Goal: Transaction & Acquisition: Obtain resource

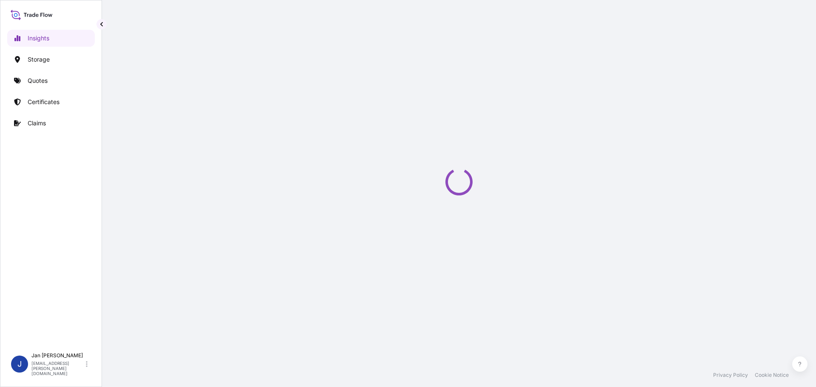
select select "2025"
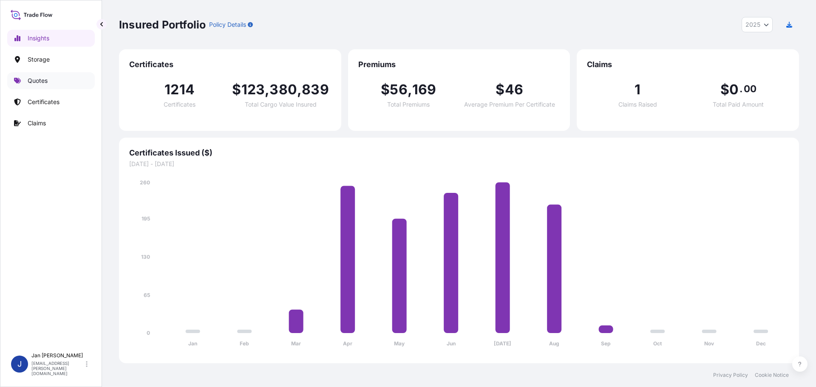
click at [44, 85] on link "Quotes" at bounding box center [51, 80] width 88 height 17
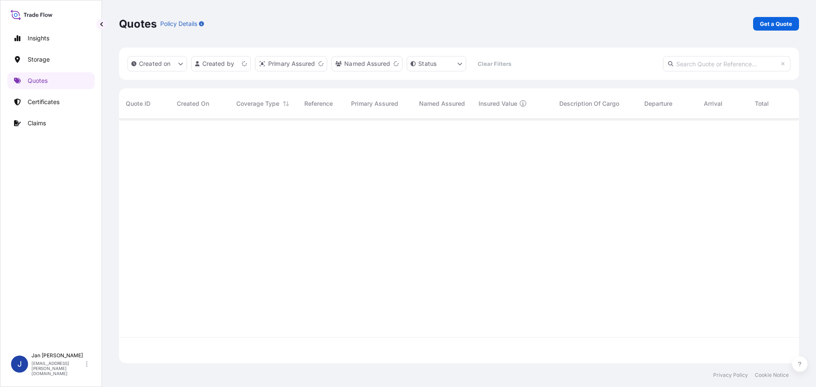
scroll to position [243, 674]
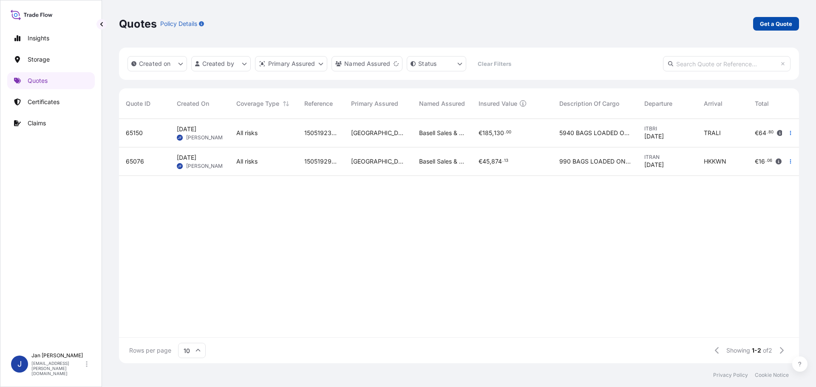
click at [763, 22] on p "Get a Quote" at bounding box center [776, 24] width 32 height 8
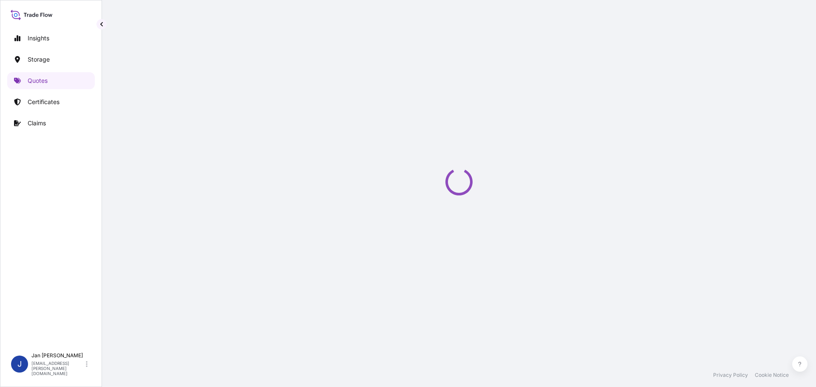
select select "Water"
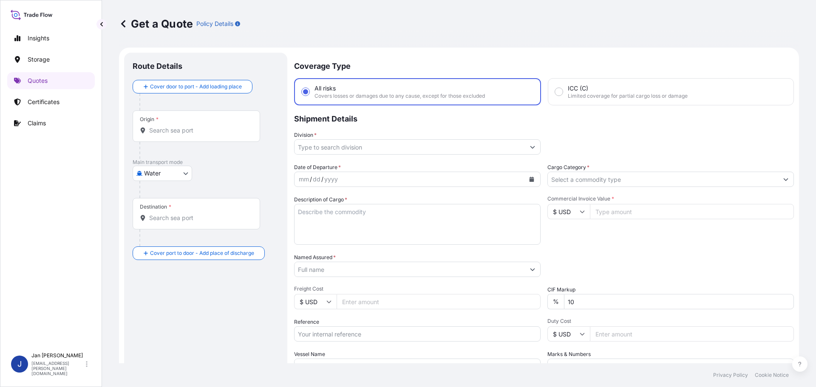
scroll to position [14, 0]
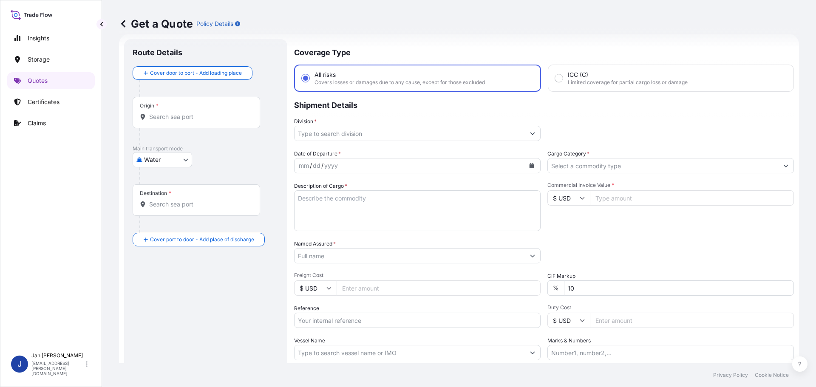
click at [225, 114] on input "Origin *" at bounding box center [199, 117] width 100 height 8
paste input "FOS SUR MER"
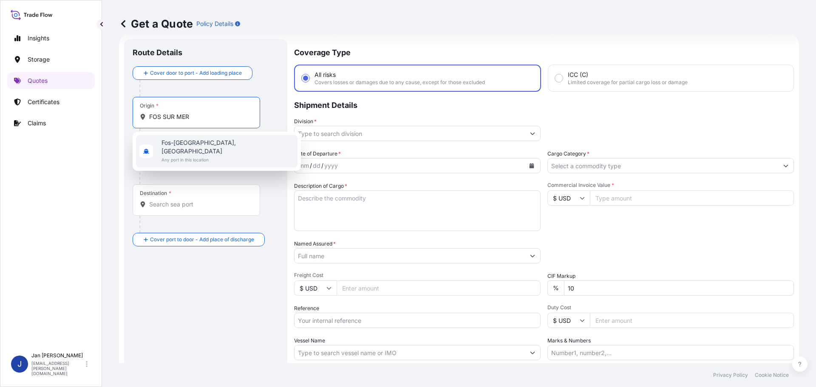
click at [159, 155] on div "[GEOGRAPHIC_DATA], [GEOGRAPHIC_DATA] Any port in this location" at bounding box center [216, 151] width 161 height 32
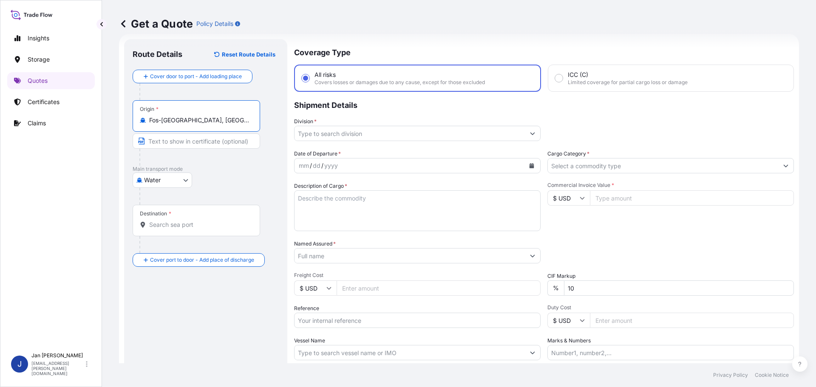
type input "Fos-[GEOGRAPHIC_DATA], [GEOGRAPHIC_DATA]"
click at [220, 233] on div "Destination *" at bounding box center [196, 220] width 127 height 31
click at [220, 229] on input "Destination *" at bounding box center [199, 225] width 100 height 8
paste input "APAPA, [GEOGRAPHIC_DATA]"
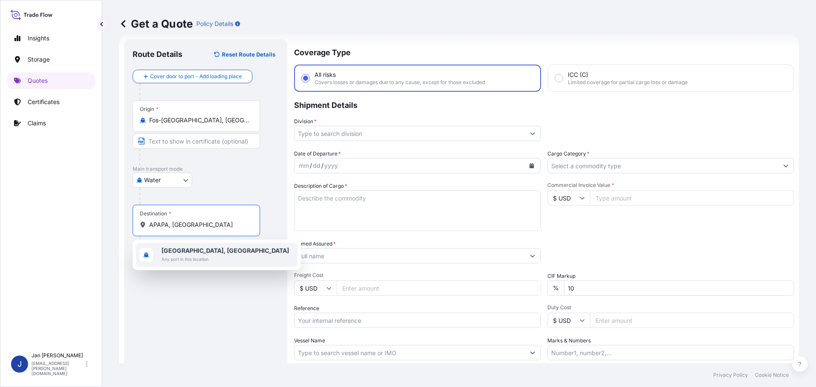
click at [177, 262] on span "Any port in this location" at bounding box center [224, 259] width 127 height 8
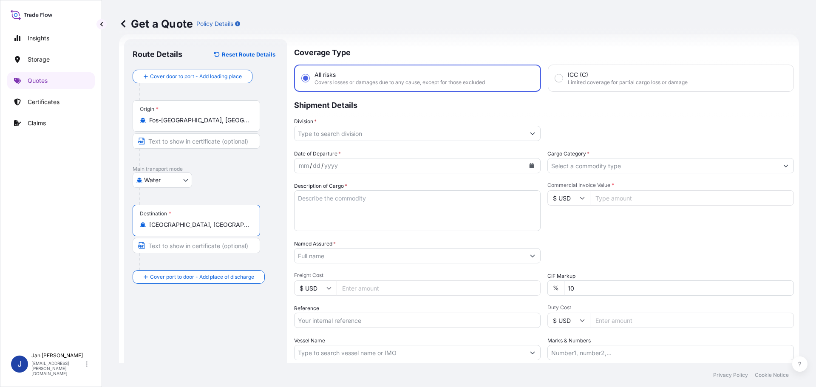
type input "[GEOGRAPHIC_DATA], [GEOGRAPHIC_DATA]"
click at [428, 129] on input "Division *" at bounding box center [409, 133] width 230 height 15
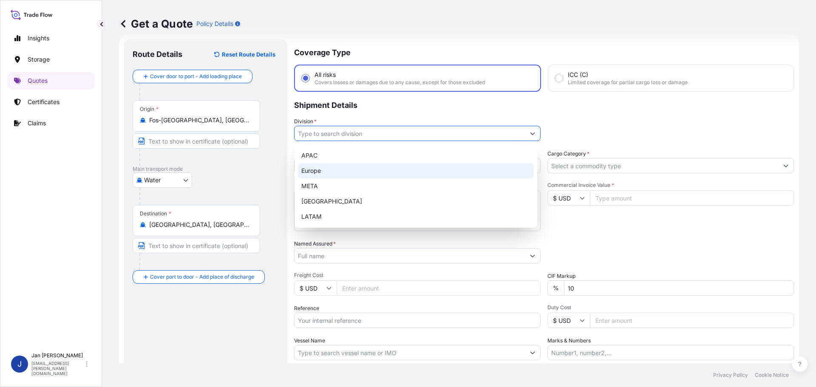
click at [372, 170] on div "Europe" at bounding box center [416, 170] width 236 height 15
type input "Europe"
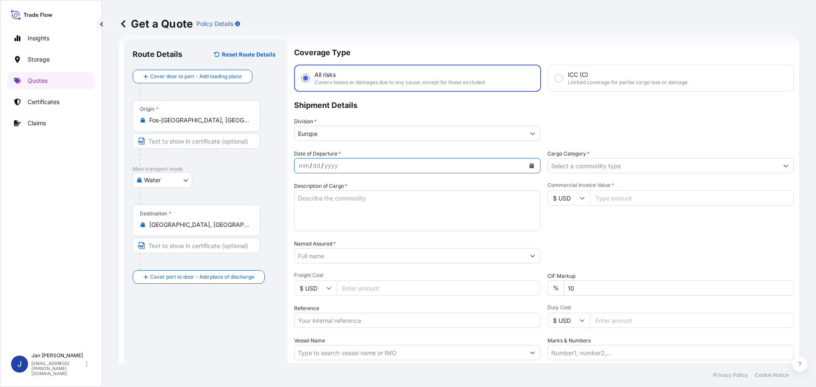
click at [529, 163] on icon "Calendar" at bounding box center [531, 165] width 5 height 5
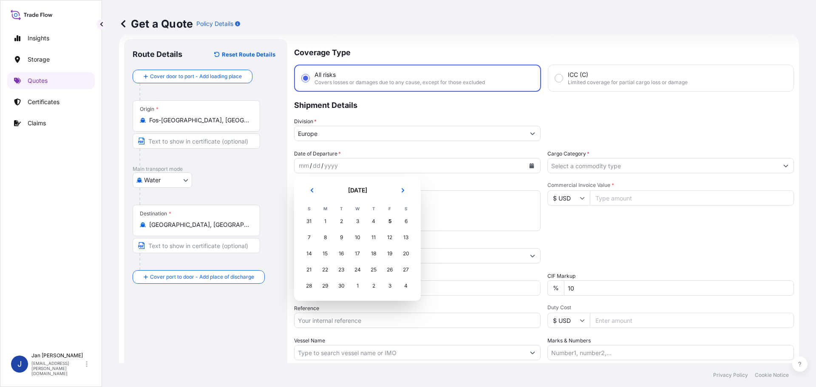
click at [309, 197] on button "Previous" at bounding box center [312, 191] width 19 height 14
click at [307, 271] on div "17" at bounding box center [308, 269] width 15 height 15
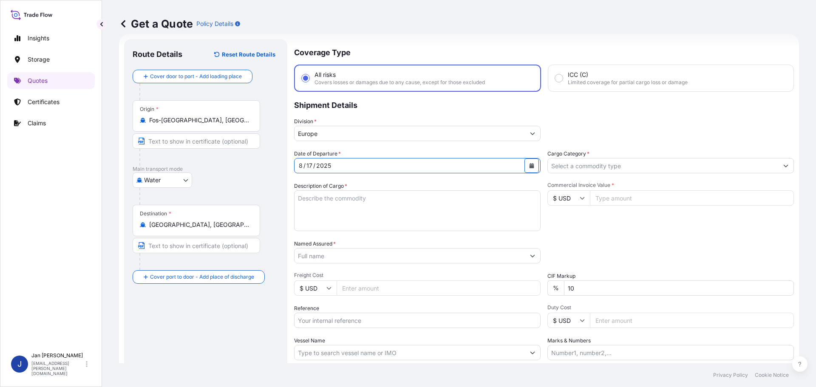
click at [723, 251] on div "Packing Category Type to search a container mode Please select a primary mode o…" at bounding box center [670, 252] width 246 height 24
click at [674, 167] on input "Cargo Category *" at bounding box center [663, 165] width 230 height 15
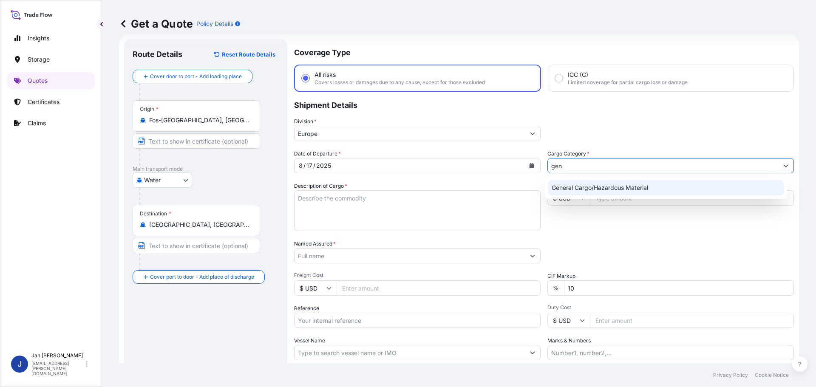
click at [627, 194] on div "General Cargo/Hazardous Material" at bounding box center [666, 187] width 236 height 15
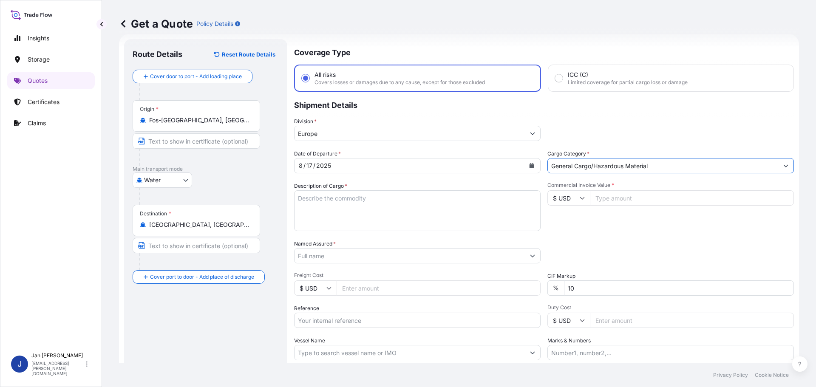
type input "General Cargo/Hazardous Material"
click at [636, 115] on p "Shipment Details" at bounding box center [544, 104] width 500 height 25
click at [455, 261] on input "Named Assured *" at bounding box center [409, 255] width 230 height 15
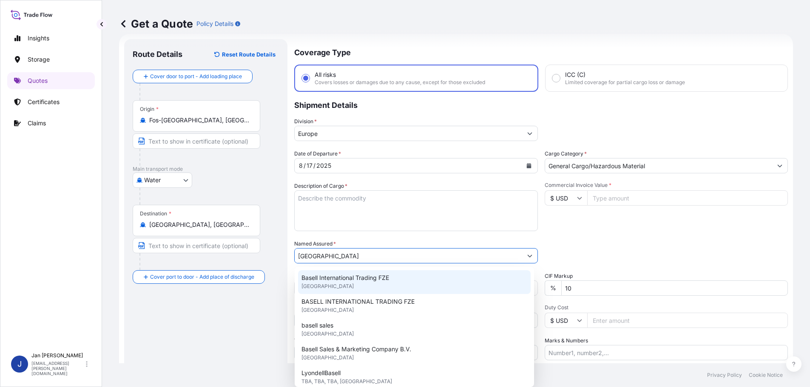
click at [396, 273] on div "Basell International Trading FZE [GEOGRAPHIC_DATA]" at bounding box center [414, 282] width 232 height 24
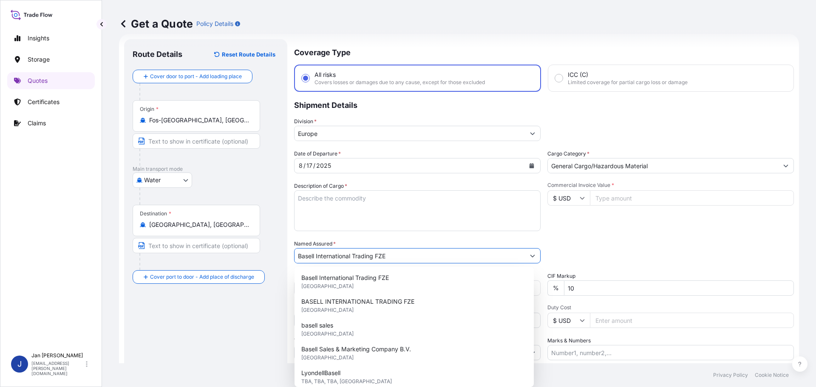
type input "Basell International Trading FZE"
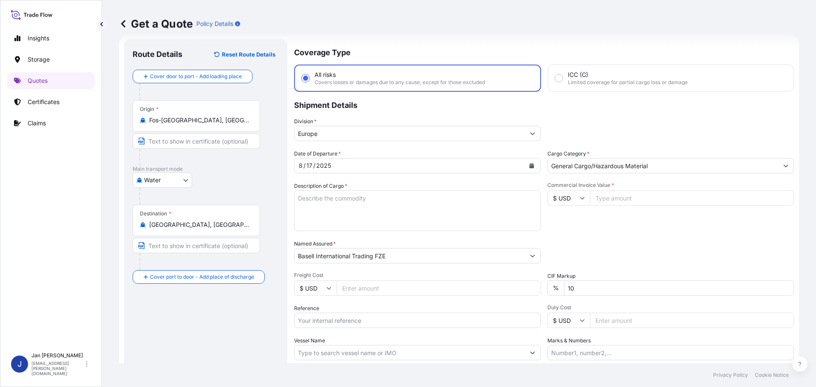
click at [619, 230] on div "Commercial Invoice Value * $ USD" at bounding box center [670, 206] width 246 height 49
click at [377, 319] on input "Reference" at bounding box center [417, 320] width 246 height 15
paste input "1187394370"
type input "1187394370"
click at [629, 238] on div "Date of Departure * [DATE] Cargo Category * General Cargo/Hazardous Material De…" at bounding box center [544, 255] width 500 height 211
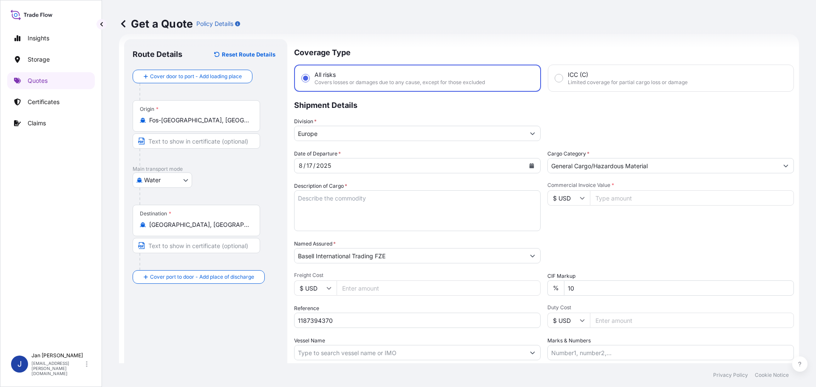
click at [372, 351] on input "Vessel Name" at bounding box center [409, 352] width 230 height 15
paste input "MSC DARIEN"
type input "MSC DARIEN"
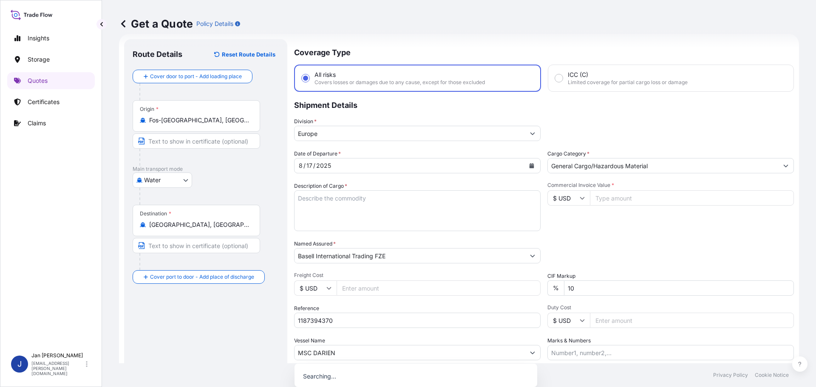
click at [662, 226] on div "Commercial Invoice Value * $ USD" at bounding box center [670, 206] width 246 height 49
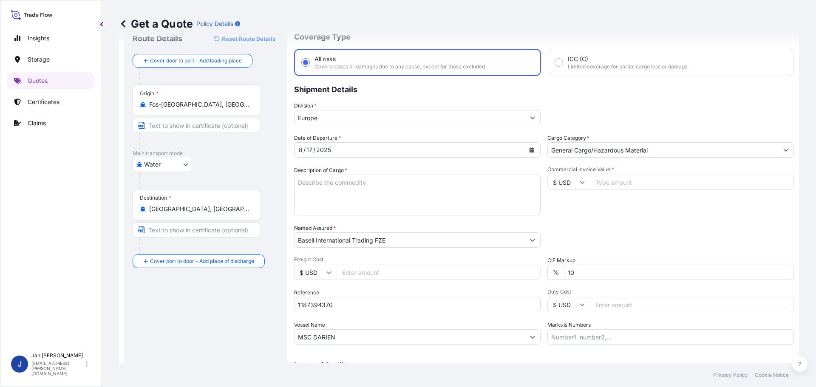
scroll to position [0, 0]
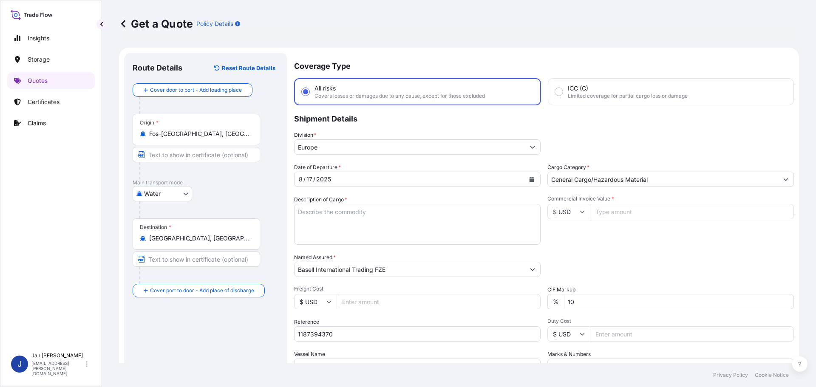
click at [713, 211] on input "Commercial Invoice Value *" at bounding box center [692, 211] width 204 height 15
type input "72430.80"
click at [658, 134] on div "Division * [GEOGRAPHIC_DATA]" at bounding box center [544, 143] width 500 height 24
click at [386, 211] on textarea "Description of Cargo *" at bounding box center [417, 224] width 246 height 41
paste textarea "POLYETHYLENE 2970 BAGS LOADED ONTO 54 PALLETS LOADED INTO 3 40' HIGH CUBE CONTA…"
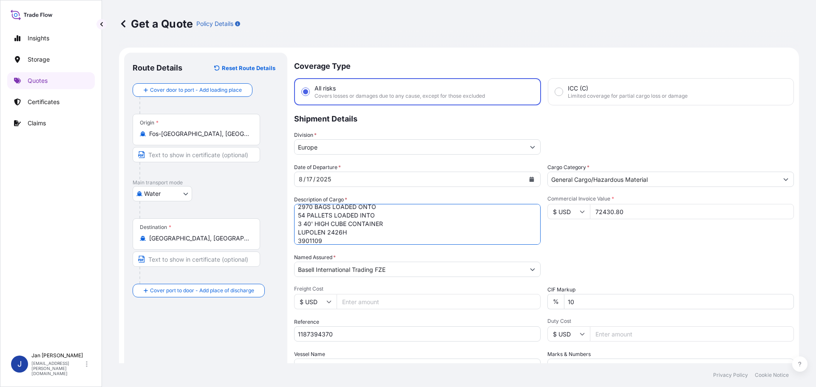
scroll to position [18, 0]
type textarea "POLYETHYLENE 2970 BAGS LOADED ONTO 54 PALLETS LOADED INTO 3 40' HIGH CUBE CONTA…"
click at [644, 269] on div "Packing Category Type to search a container mode Please select a primary mode o…" at bounding box center [670, 265] width 246 height 24
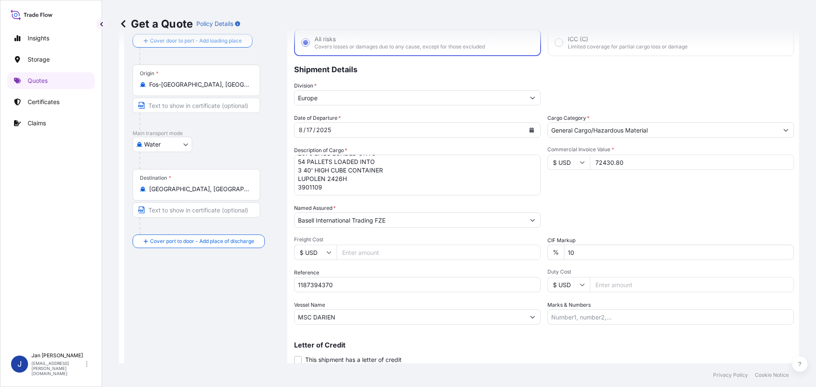
scroll to position [79, 0]
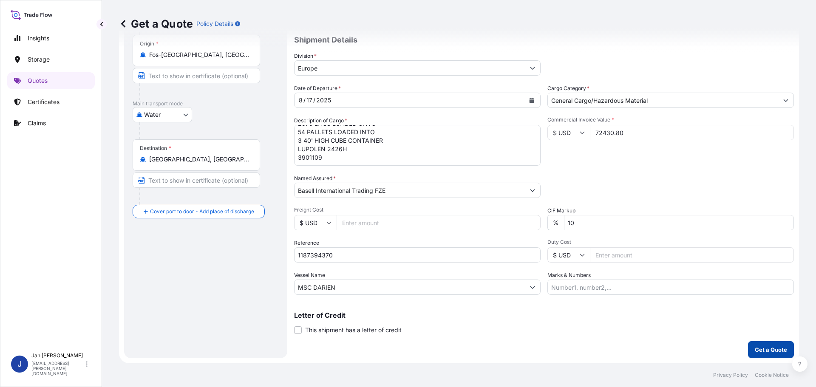
click at [763, 351] on p "Get a Quote" at bounding box center [771, 349] width 32 height 8
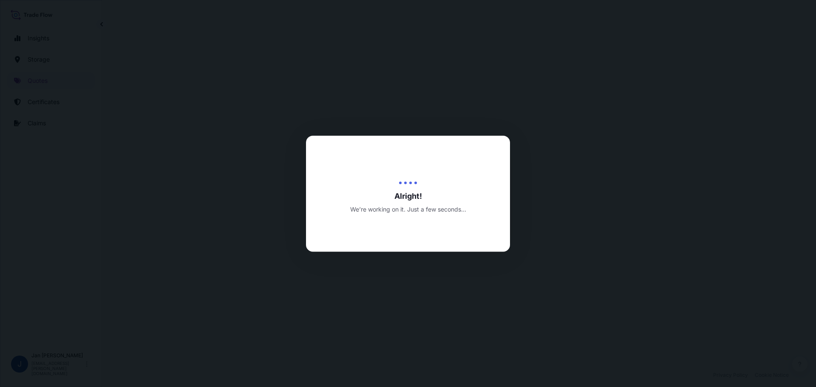
select select "Water"
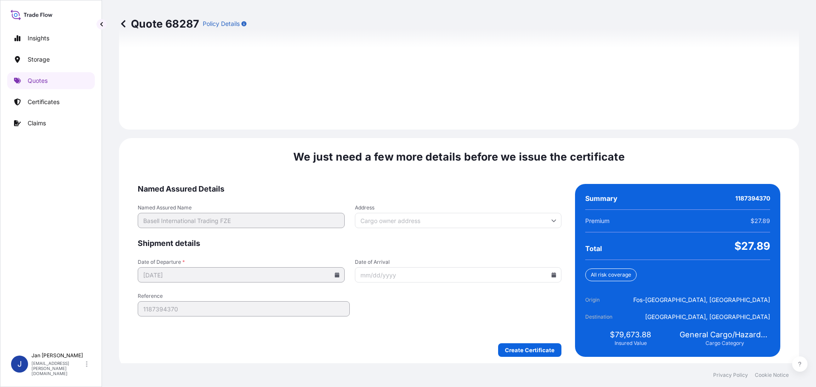
scroll to position [1189, 0]
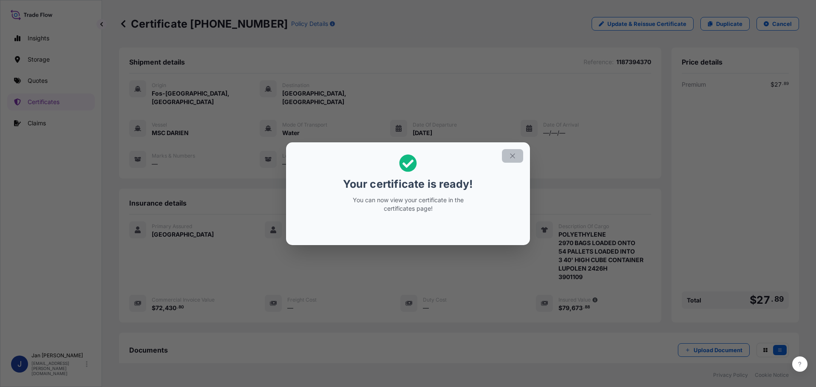
click at [512, 159] on icon "button" at bounding box center [513, 156] width 8 height 8
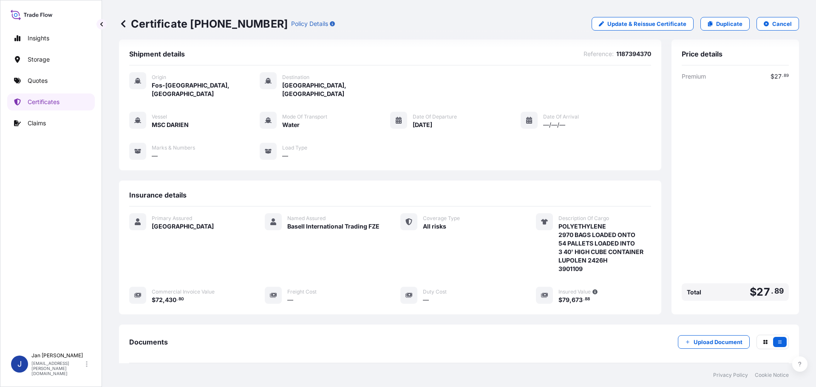
scroll to position [93, 0]
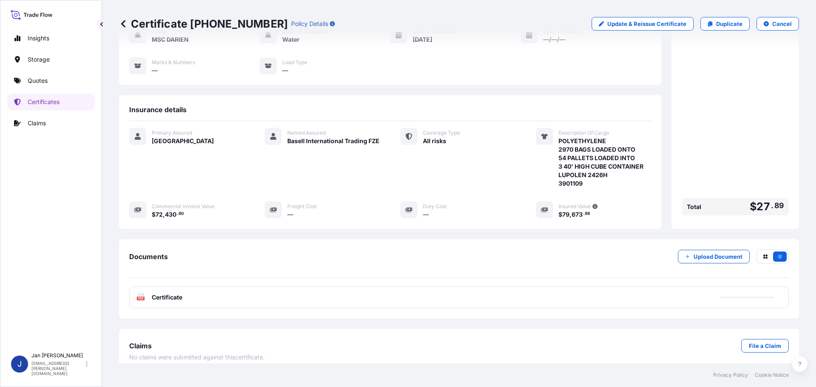
click at [267, 277] on div "Documents Upload Document PDF Certificate" at bounding box center [459, 278] width 660 height 59
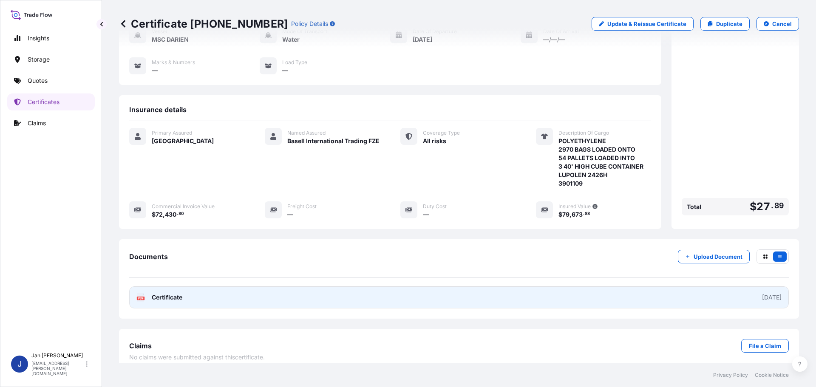
click at [167, 286] on link "PDF Certificate [DATE]" at bounding box center [459, 297] width 660 height 22
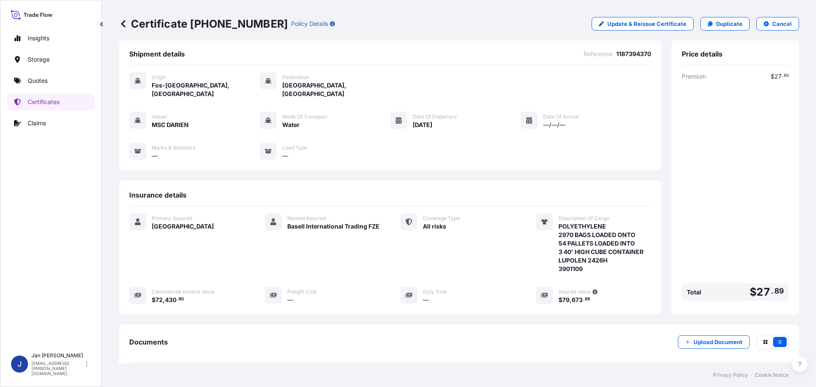
scroll to position [0, 0]
